Goal: Transaction & Acquisition: Purchase product/service

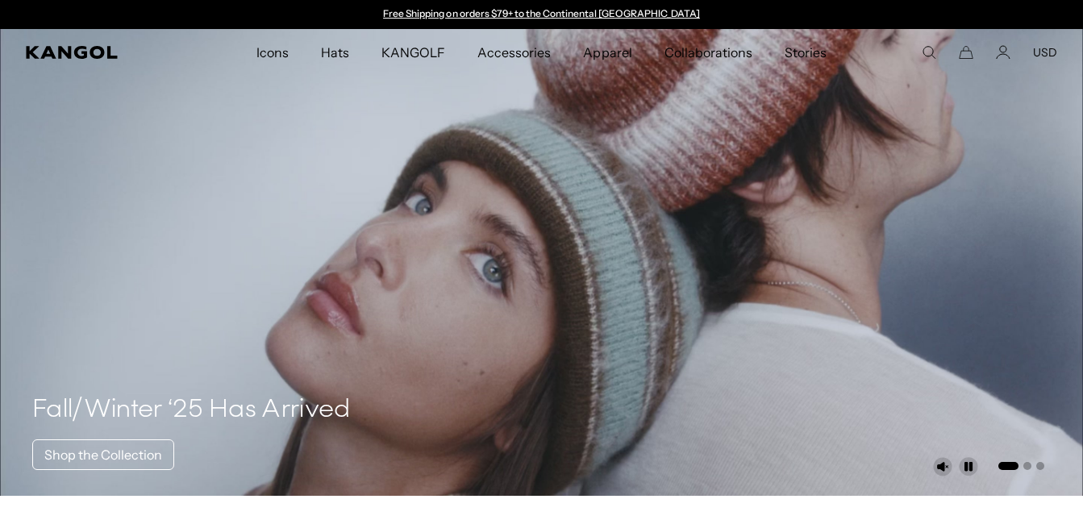
click at [1054, 48] on button "USD" at bounding box center [1045, 52] width 24 height 15
click at [1052, 106] on link "EUR" at bounding box center [1044, 105] width 23 height 15
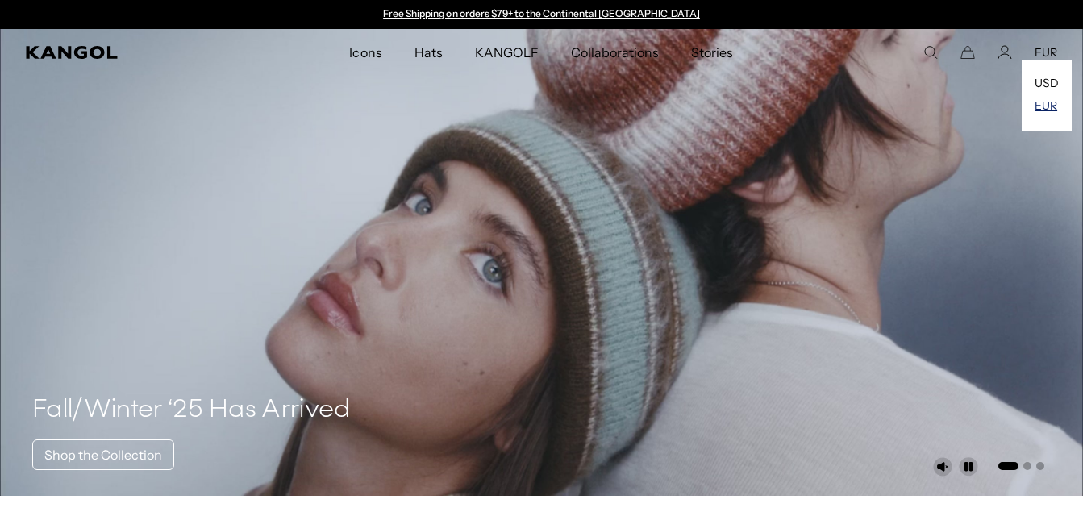
scroll to position [0, 332]
click at [1050, 87] on link "USD" at bounding box center [1047, 83] width 24 height 15
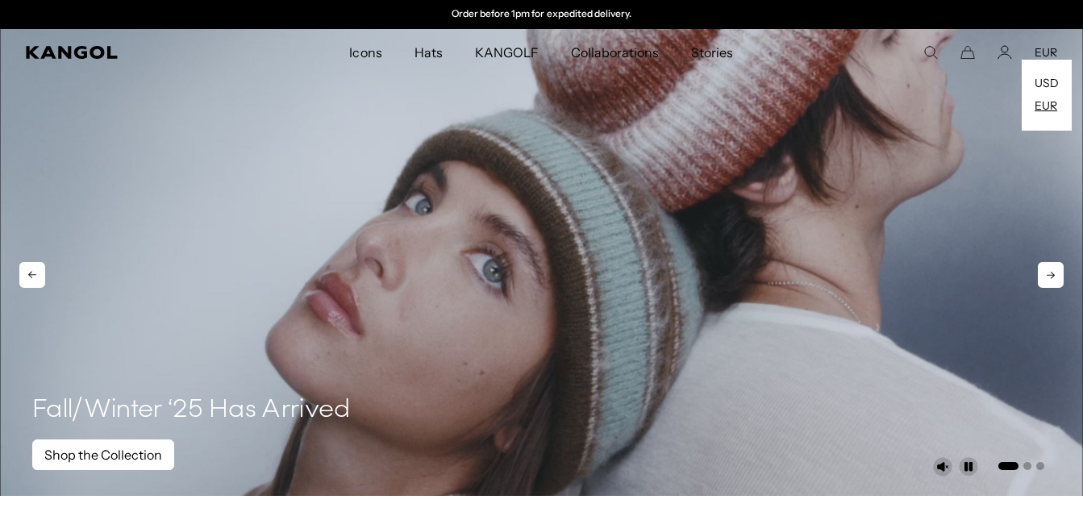
click at [142, 451] on link "Shop the Collection" at bounding box center [103, 455] width 142 height 31
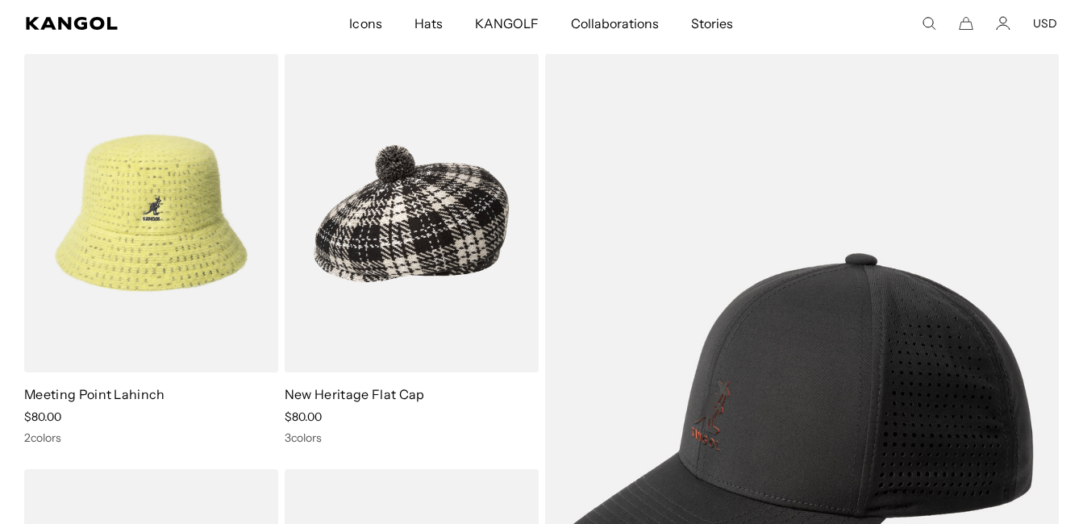
scroll to position [1879, 0]
